Goal: Browse casually

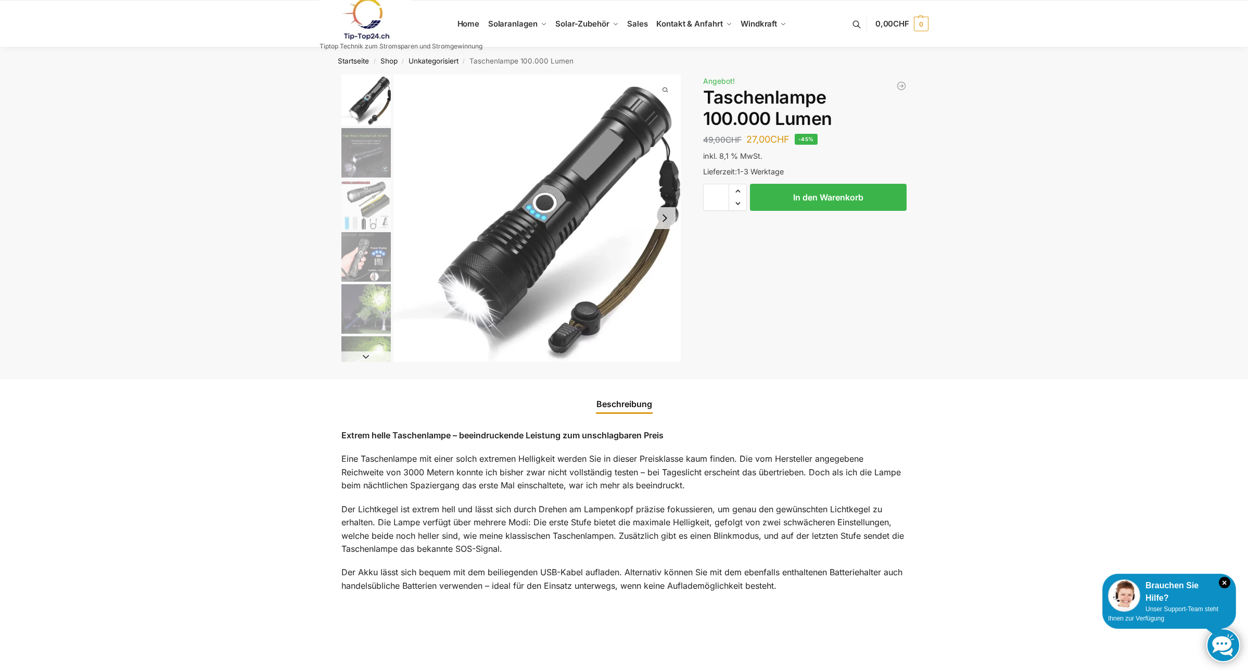
click at [369, 150] on img "2 / 6" at bounding box center [365, 152] width 49 height 49
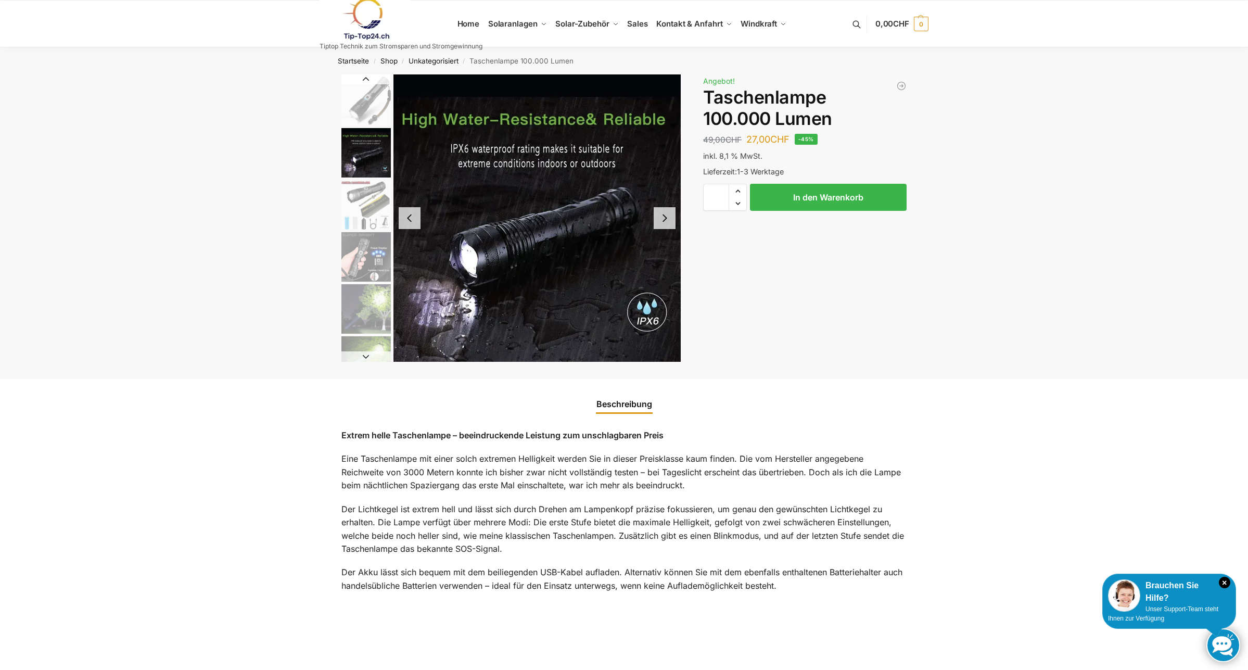
click at [361, 203] on img "3 / 6" at bounding box center [365, 204] width 49 height 49
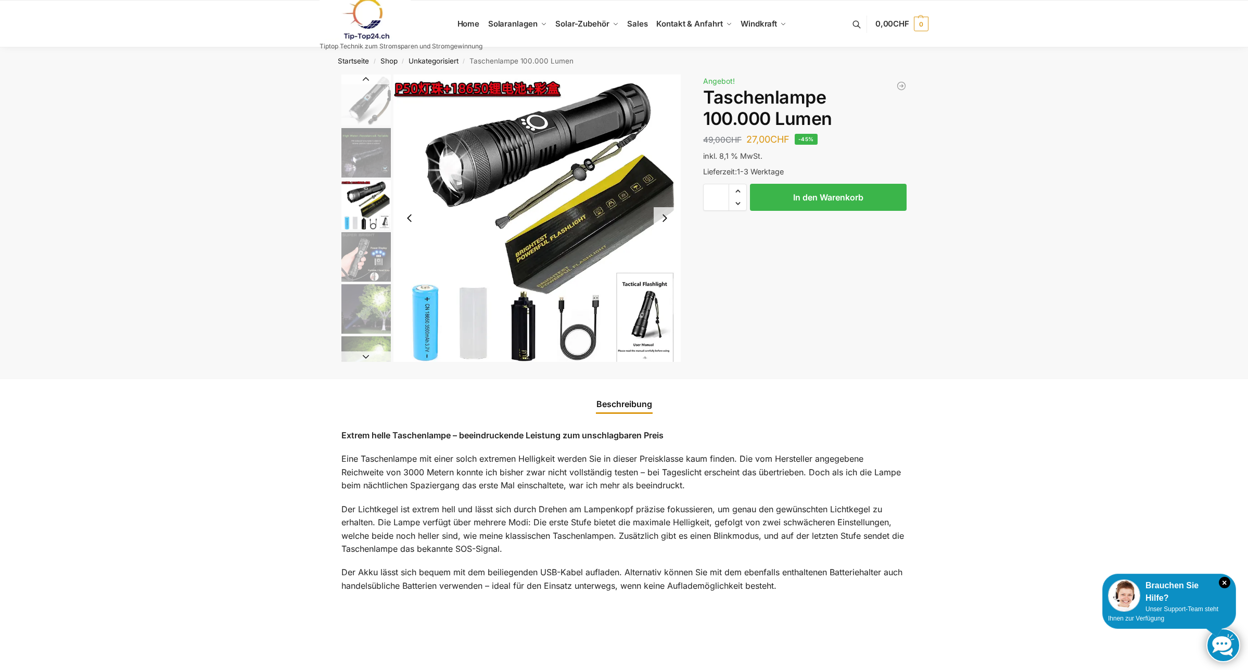
click at [366, 202] on img "3 / 6" at bounding box center [365, 204] width 49 height 49
click at [368, 248] on img "4 / 6" at bounding box center [365, 256] width 49 height 49
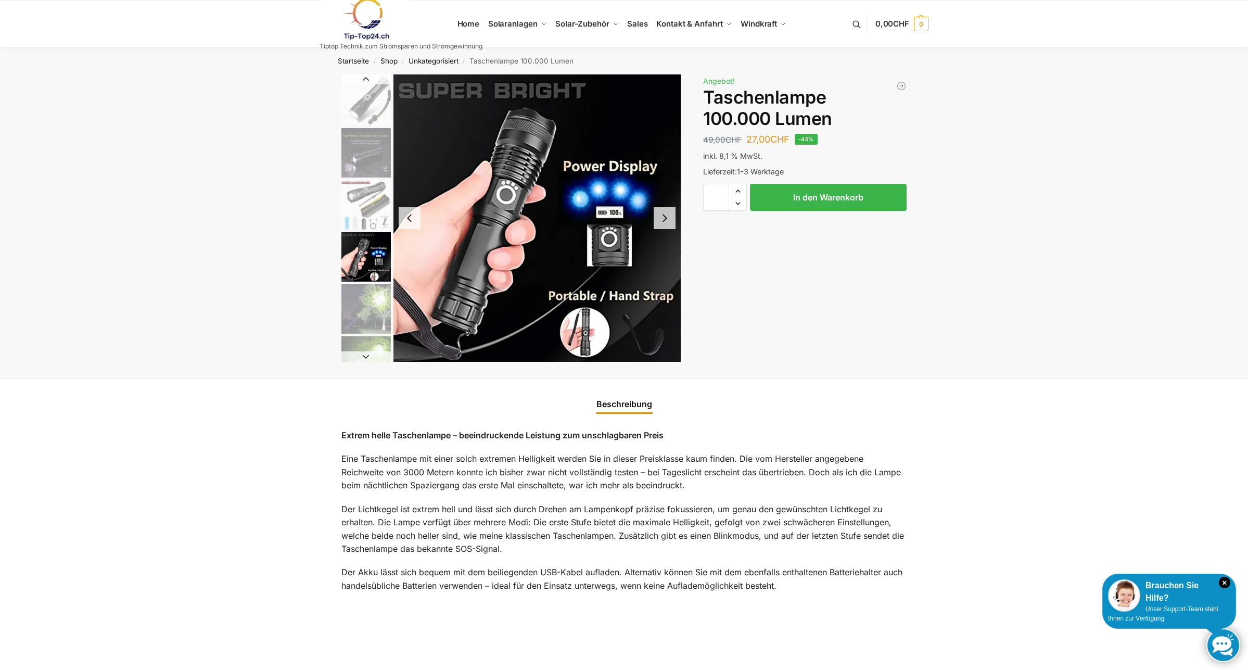
click at [375, 300] on img "5 / 6" at bounding box center [365, 308] width 49 height 49
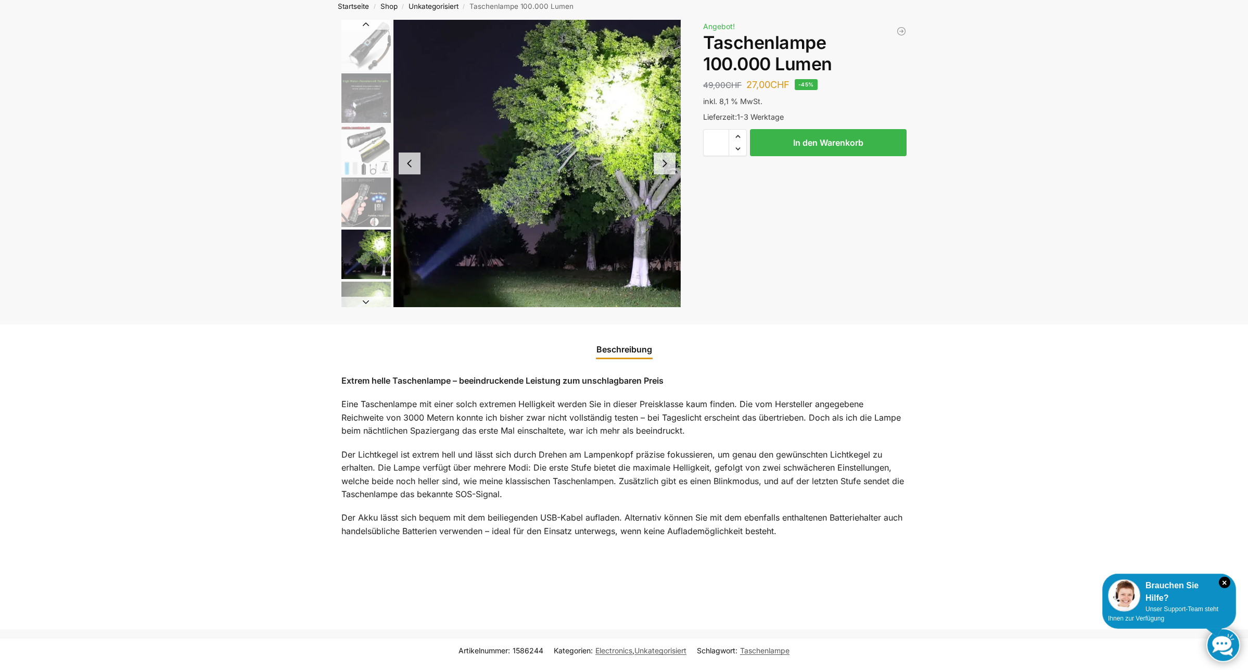
scroll to position [58, 0]
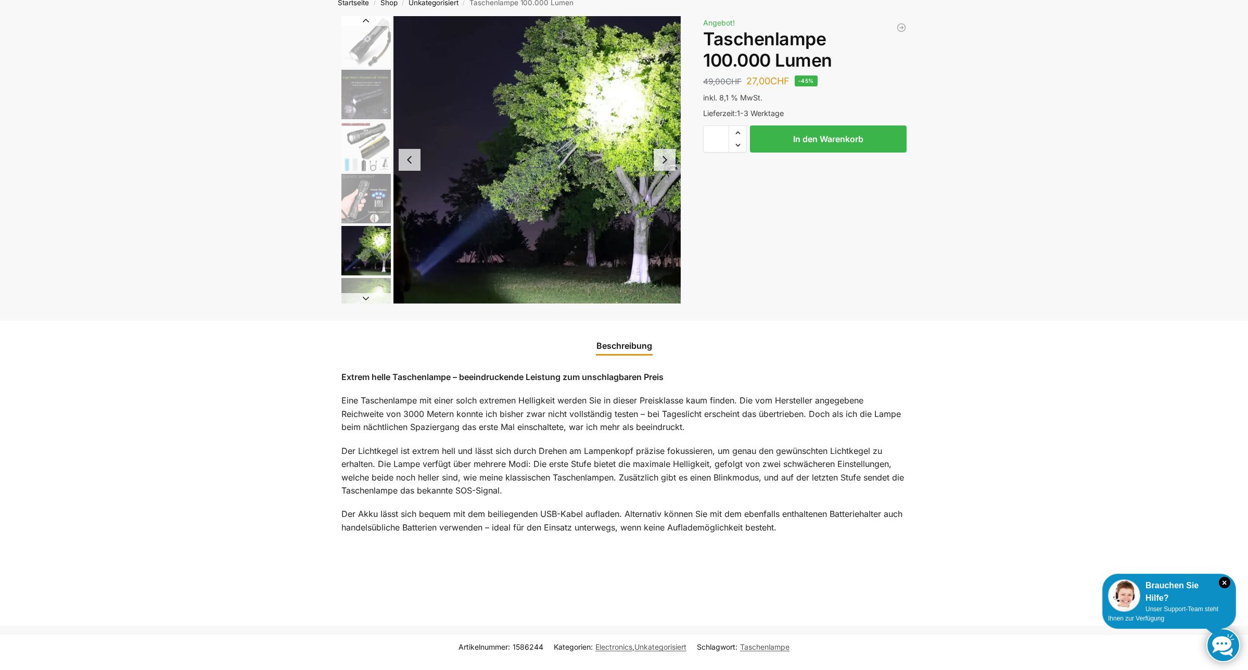
click at [364, 297] on button "Next slide" at bounding box center [365, 298] width 49 height 10
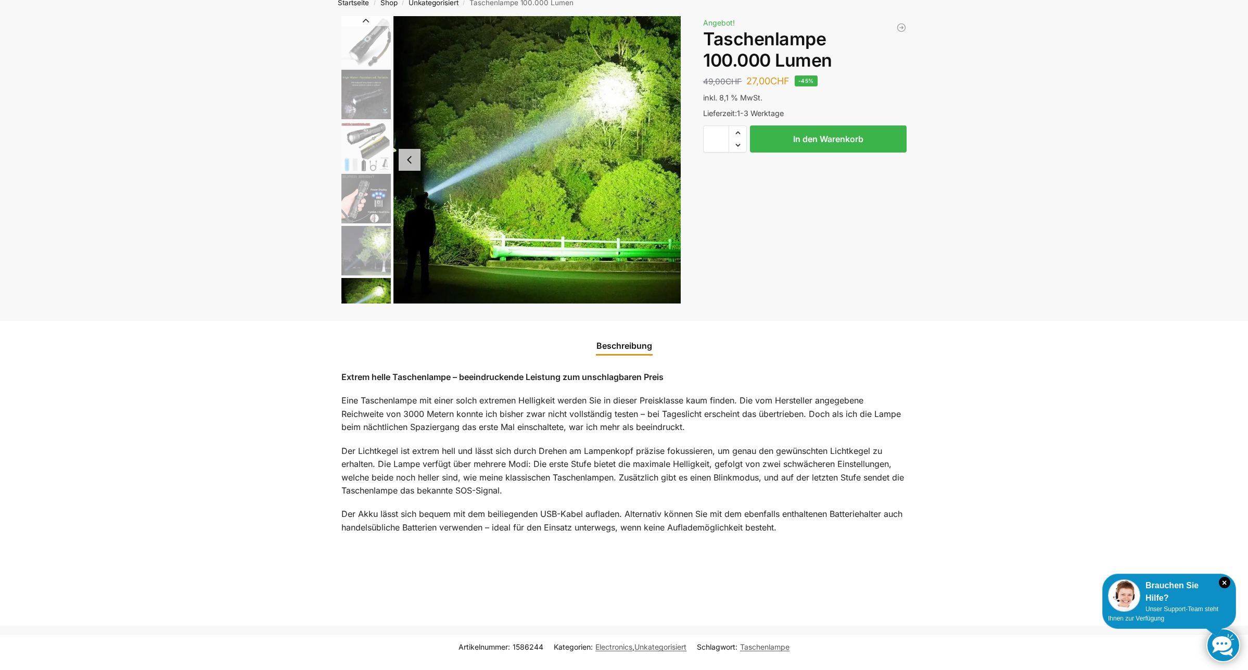
click at [364, 297] on img "6 / 6" at bounding box center [365, 302] width 49 height 49
click at [368, 282] on img "6 / 6" at bounding box center [365, 302] width 49 height 49
click at [367, 242] on img "5 / 6" at bounding box center [365, 250] width 49 height 49
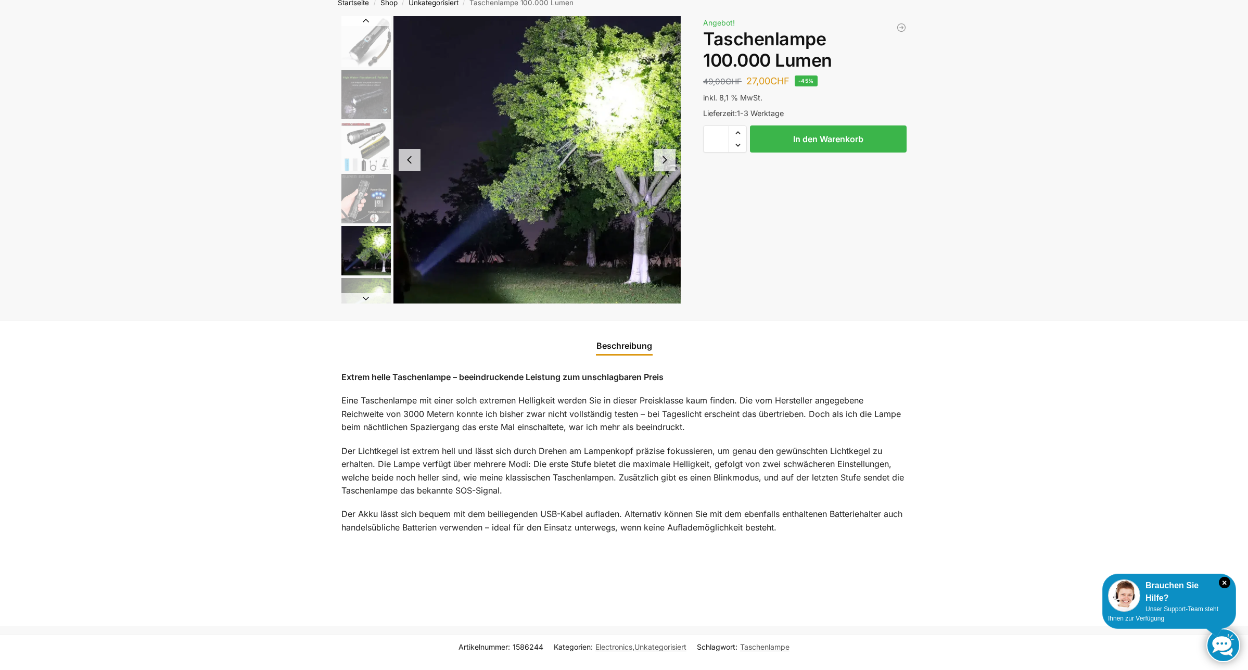
click at [365, 199] on img "4 / 6" at bounding box center [365, 198] width 49 height 49
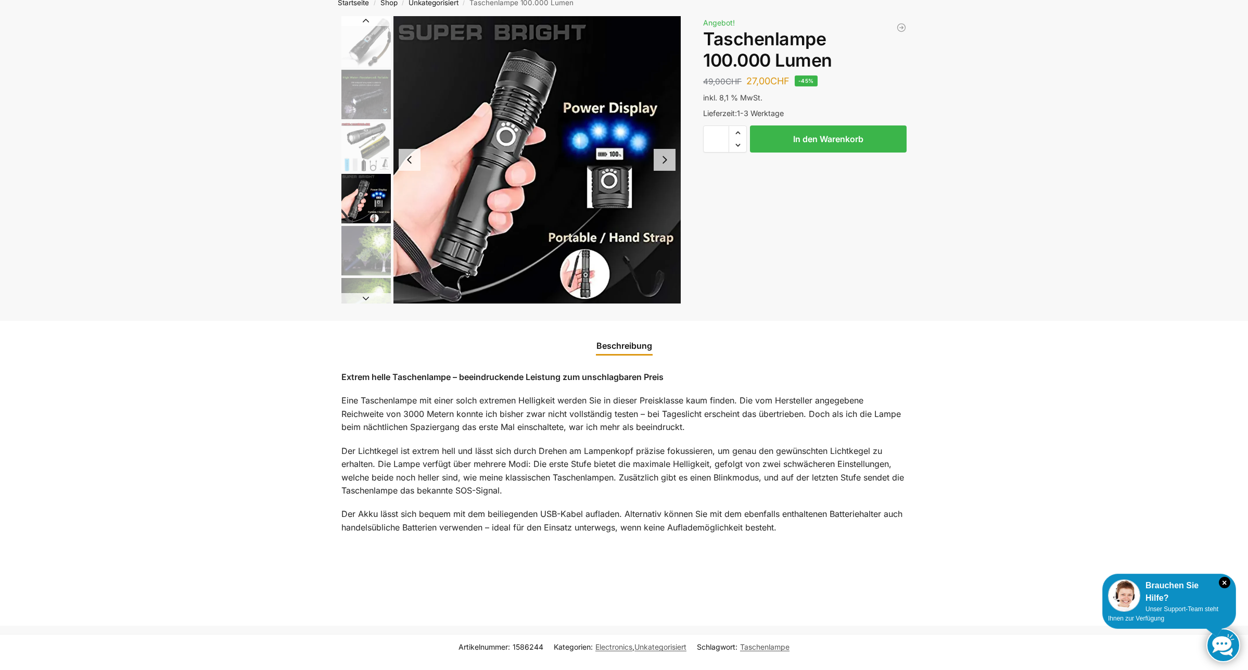
click at [373, 156] on img "3 / 6" at bounding box center [365, 146] width 49 height 49
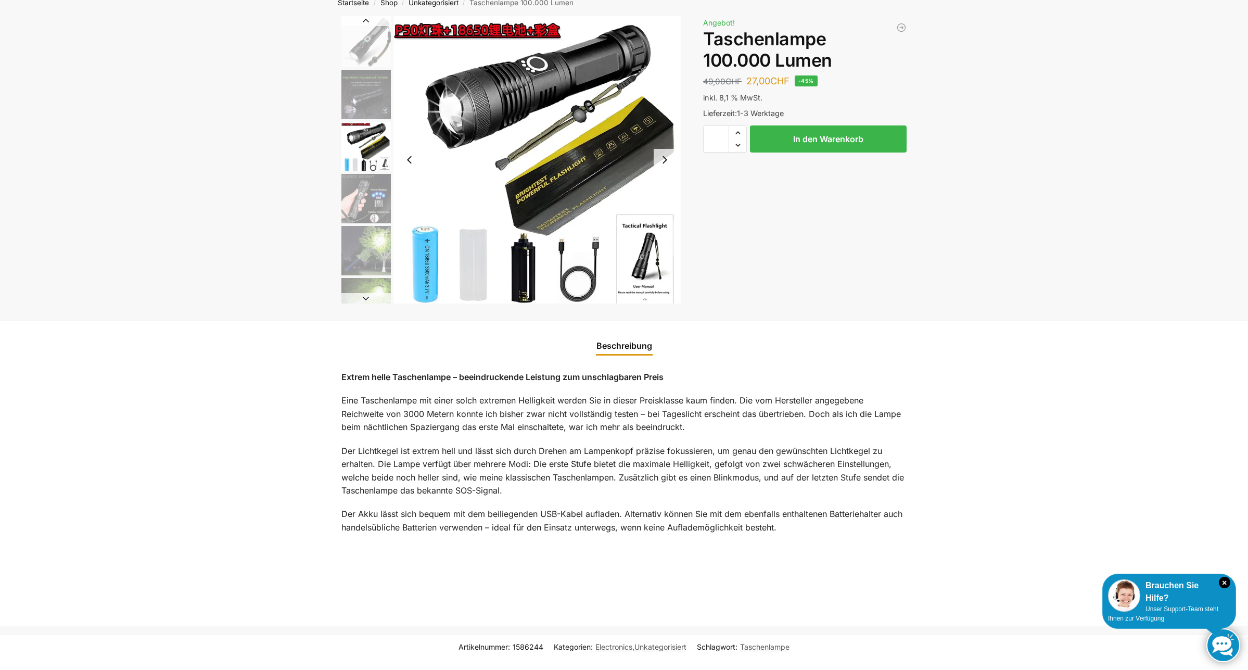
click at [369, 133] on img "3 / 6" at bounding box center [365, 146] width 49 height 49
click at [367, 138] on img "3 / 6" at bounding box center [365, 146] width 49 height 49
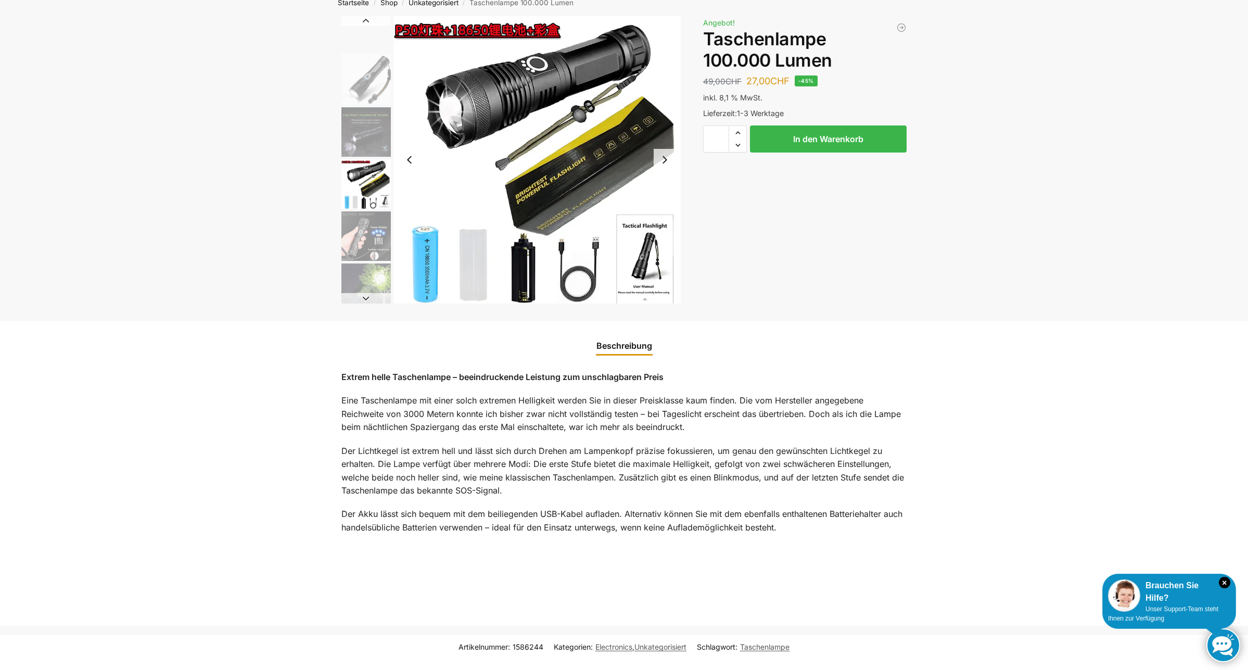
click at [352, 260] on ul at bounding box center [365, 197] width 52 height 287
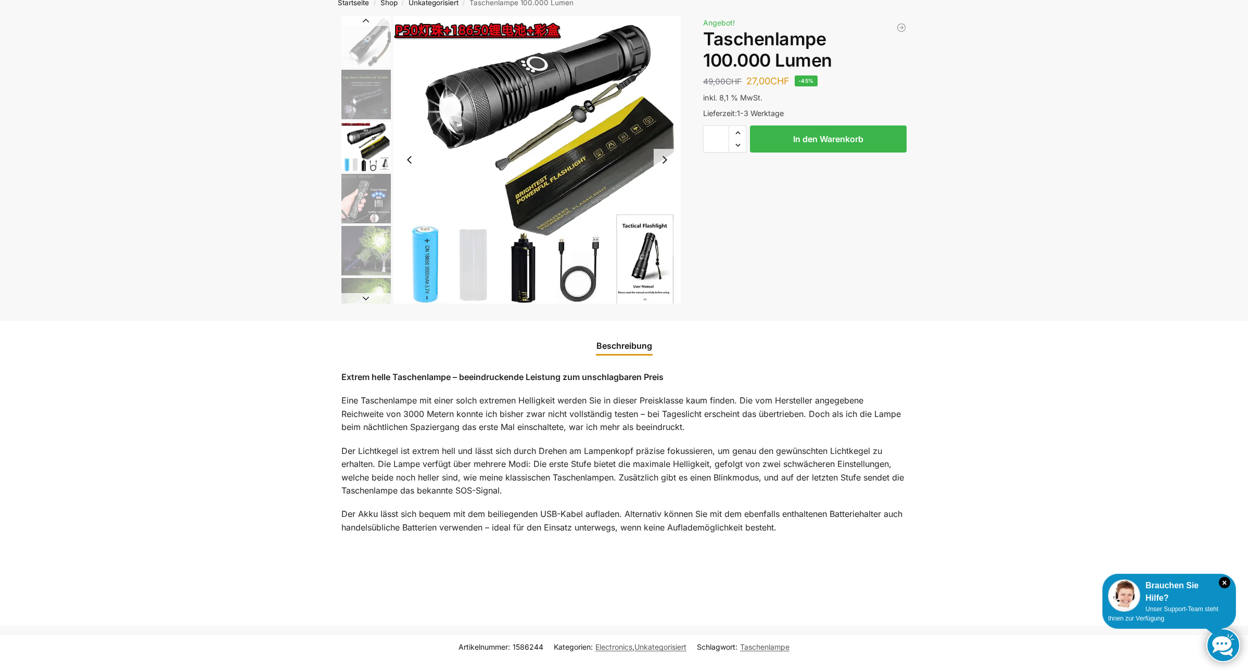
click at [369, 96] on img "2 / 6" at bounding box center [365, 94] width 49 height 49
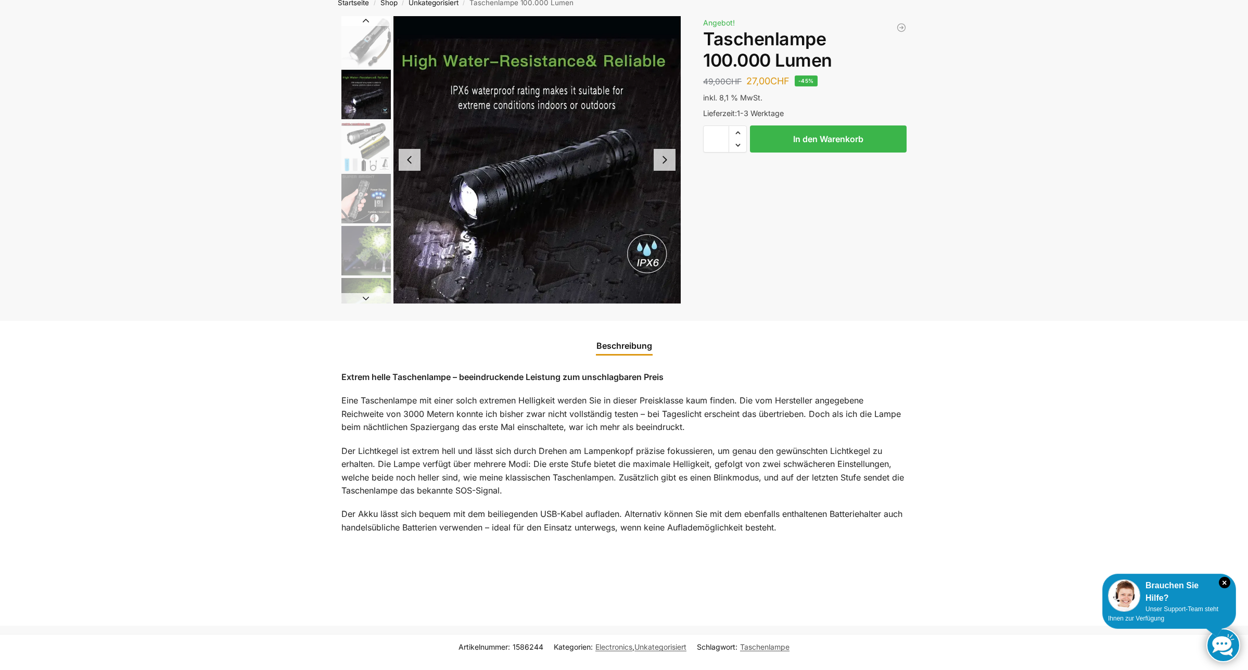
click at [371, 53] on img "1 / 6" at bounding box center [365, 41] width 49 height 51
